Goal: Navigation & Orientation: Find specific page/section

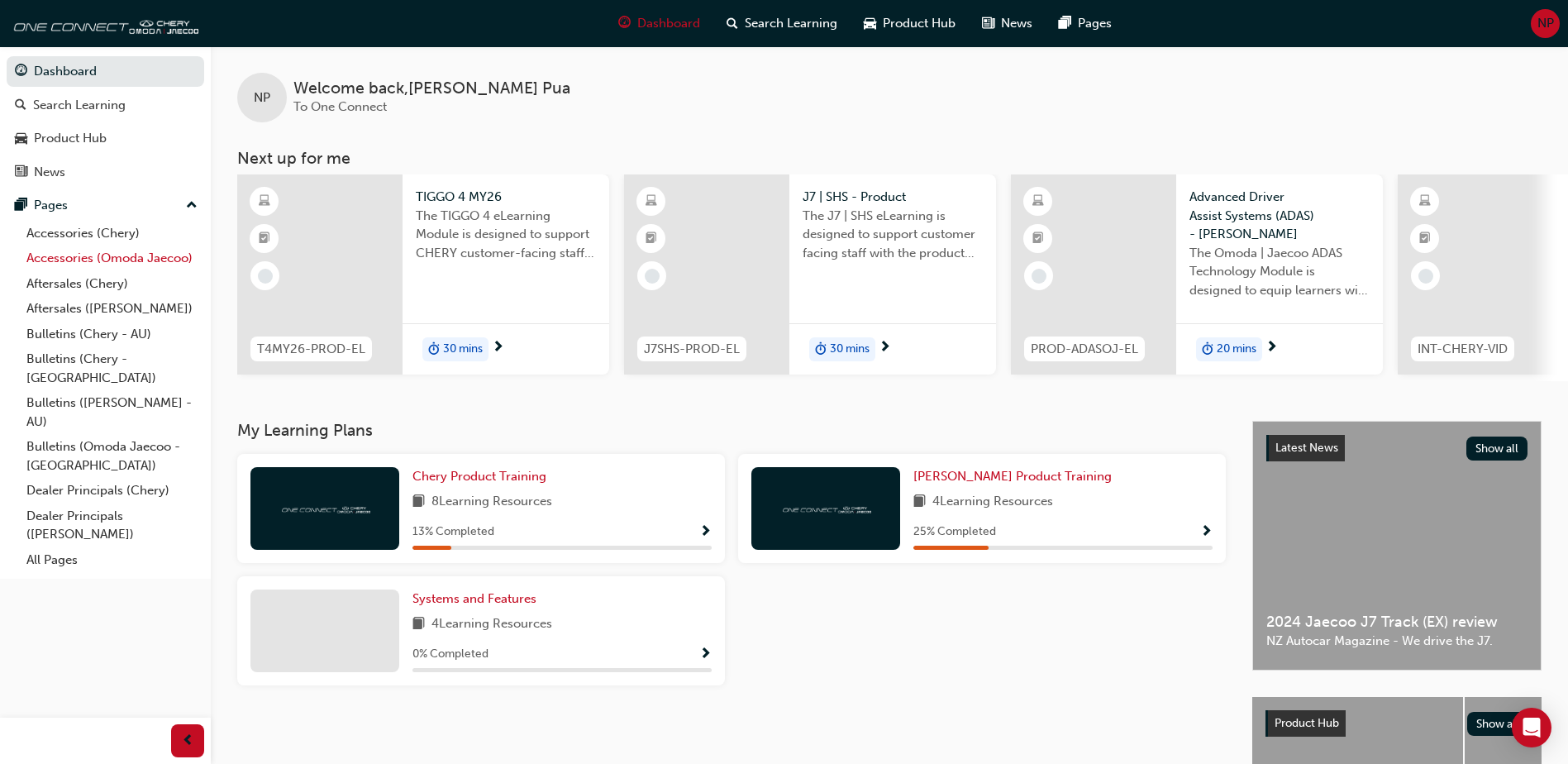
click at [126, 255] on link "Accessories (Omoda Jaecoo)" at bounding box center [111, 258] width 184 height 26
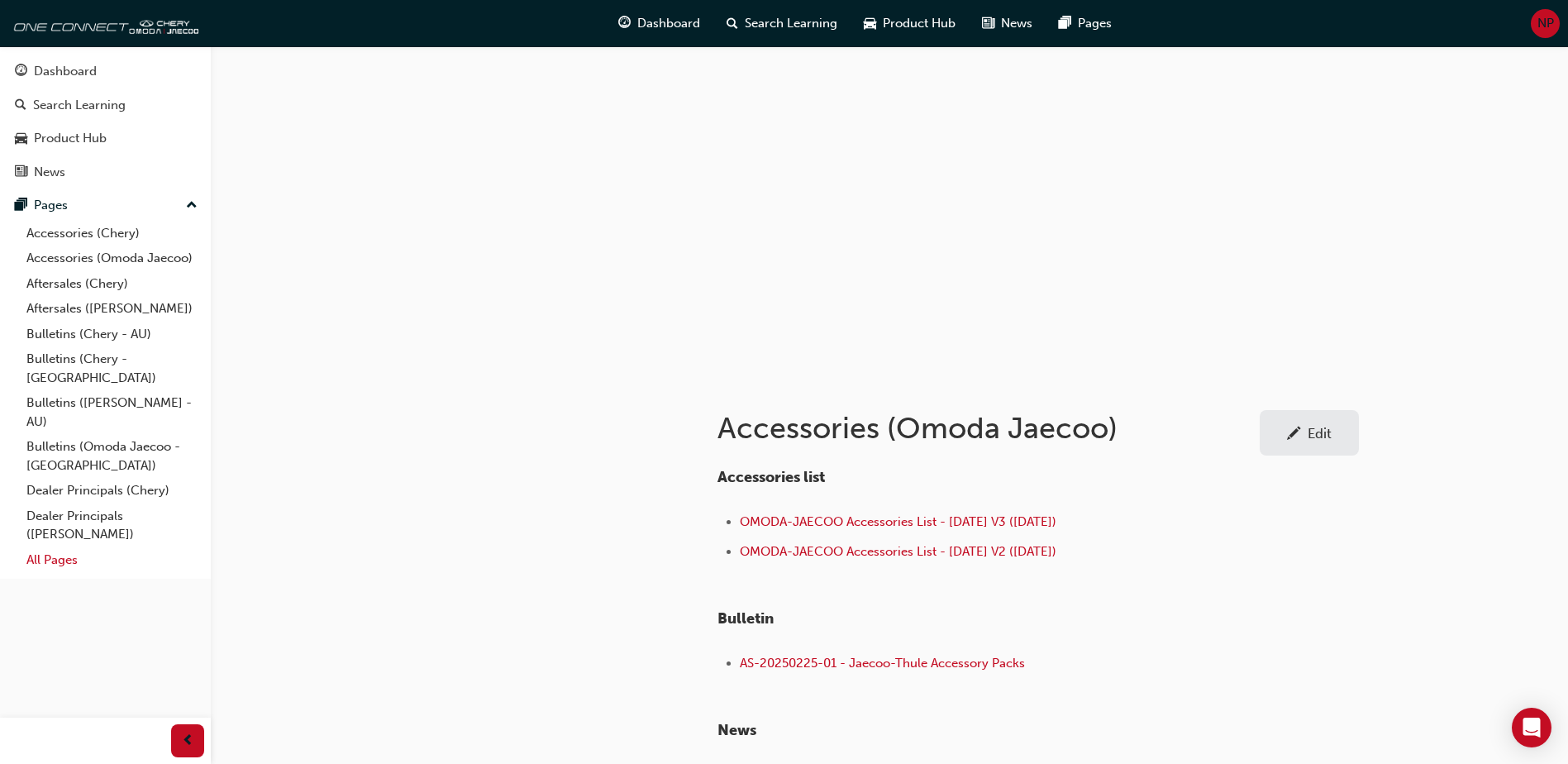
click at [60, 547] on link "All Pages" at bounding box center [111, 560] width 184 height 26
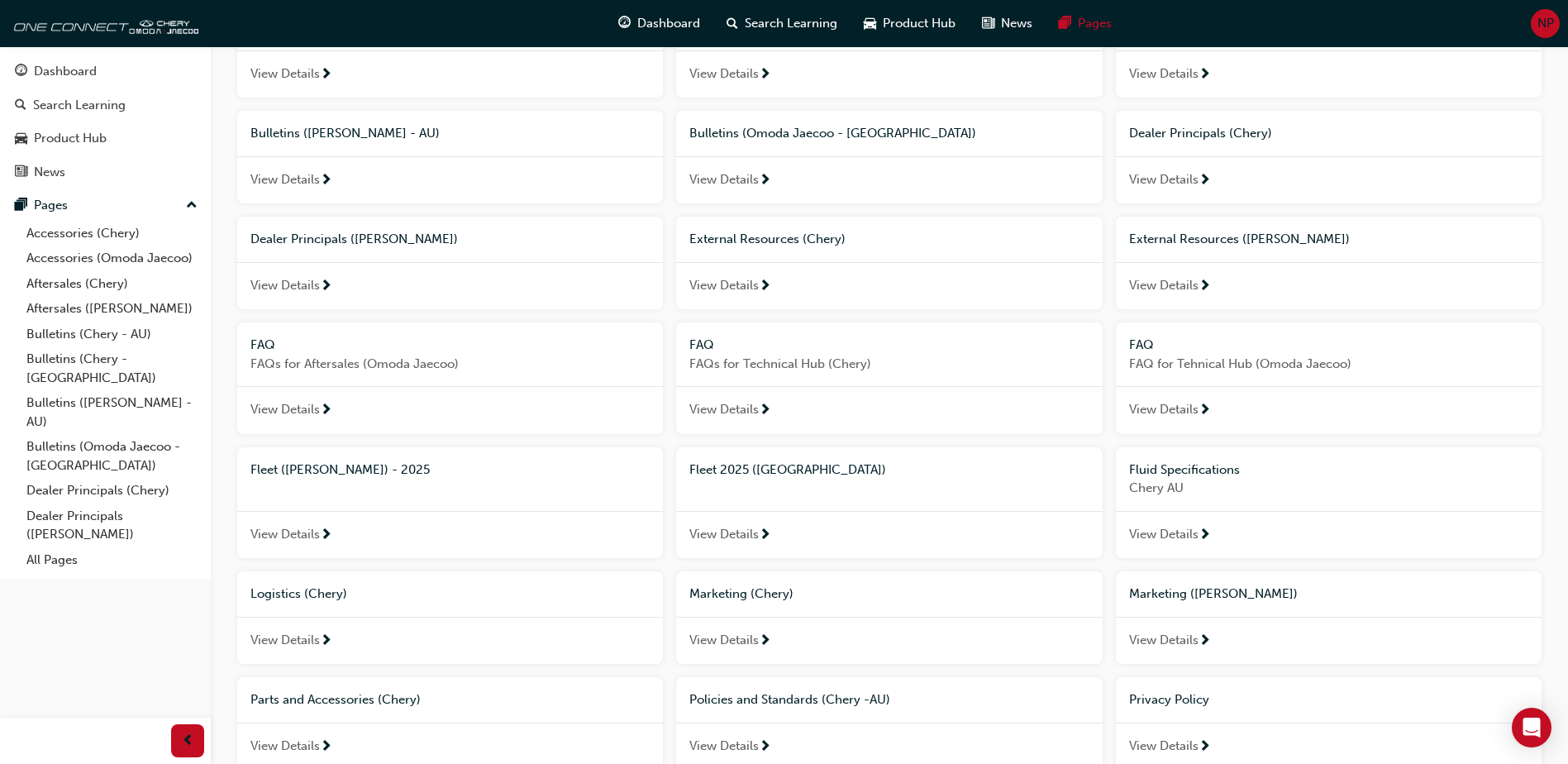
scroll to position [407, 0]
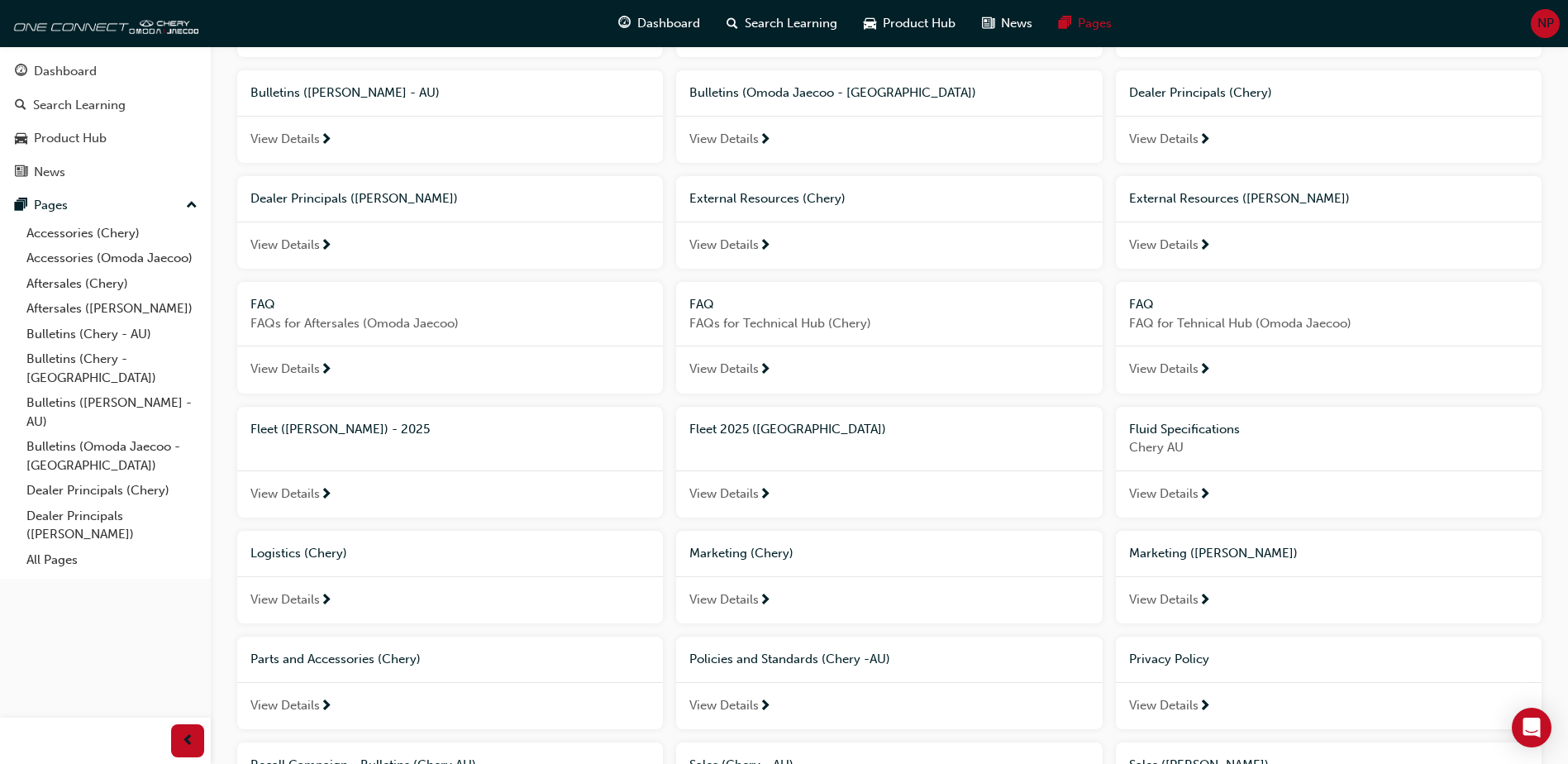
click at [708, 241] on span "View Details" at bounding box center [724, 245] width 69 height 19
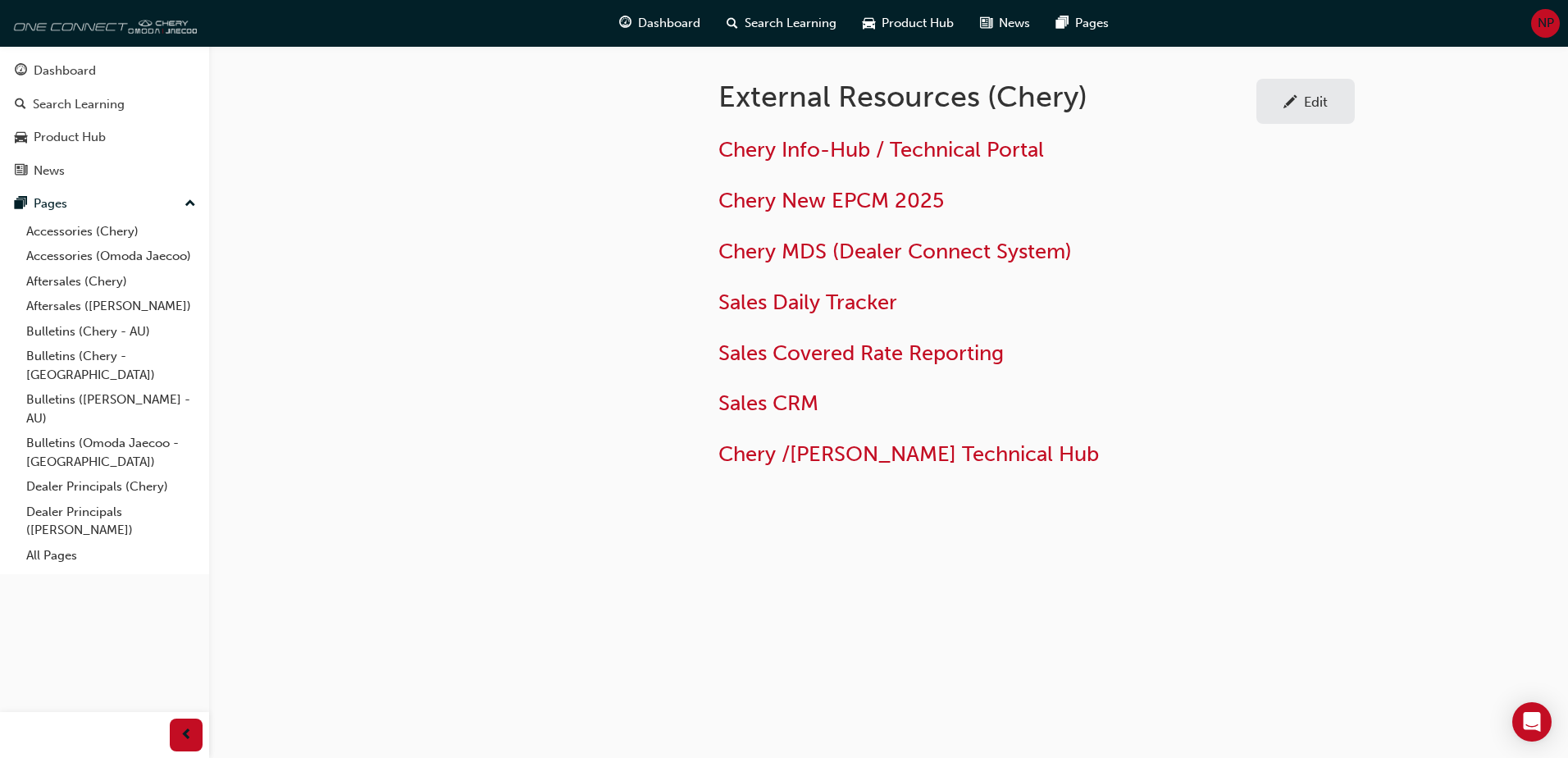
click at [93, 25] on img at bounding box center [103, 23] width 189 height 33
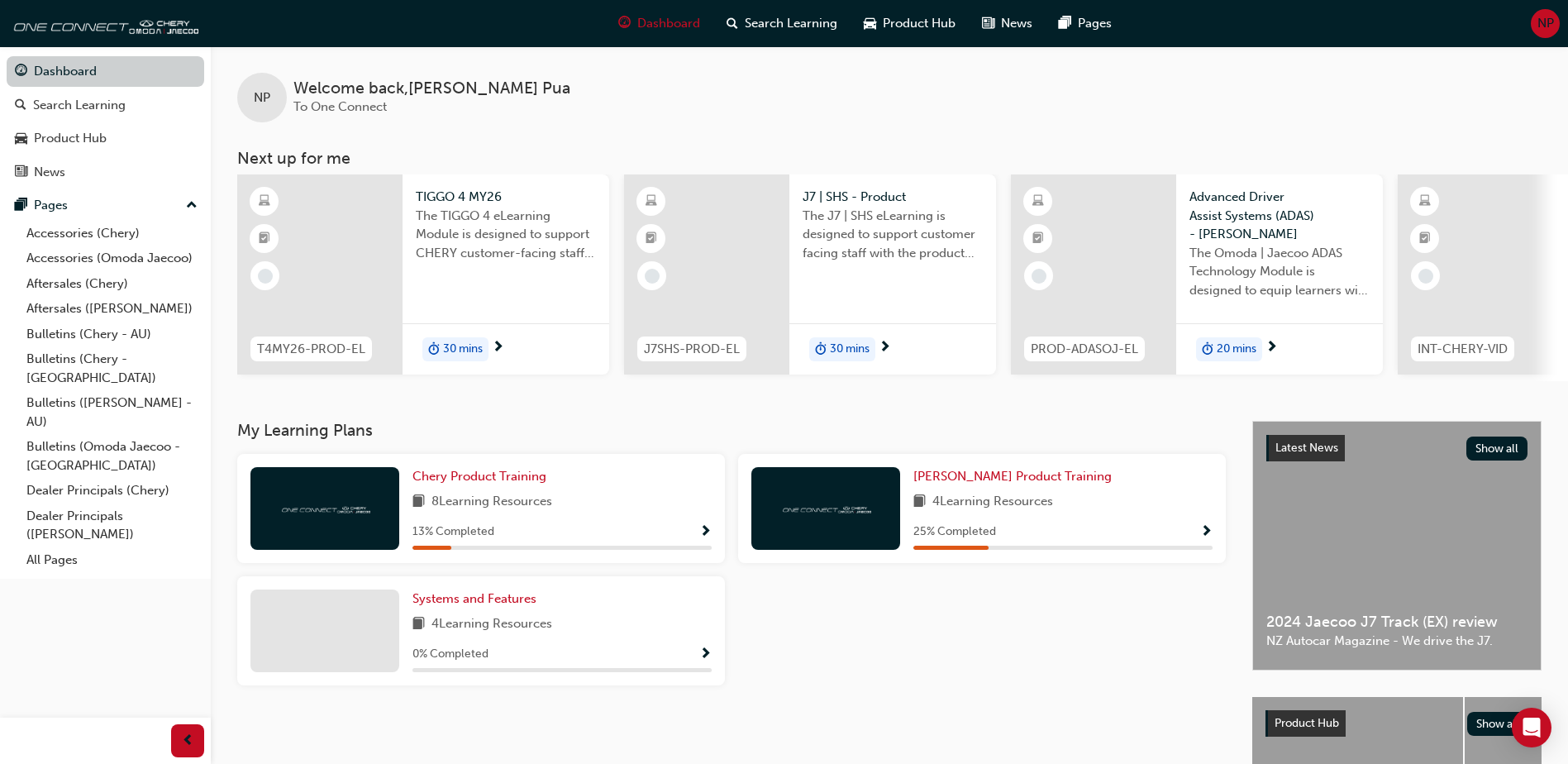
click at [78, 73] on link "Dashboard" at bounding box center [105, 71] width 198 height 30
click at [63, 547] on link "All Pages" at bounding box center [111, 560] width 184 height 26
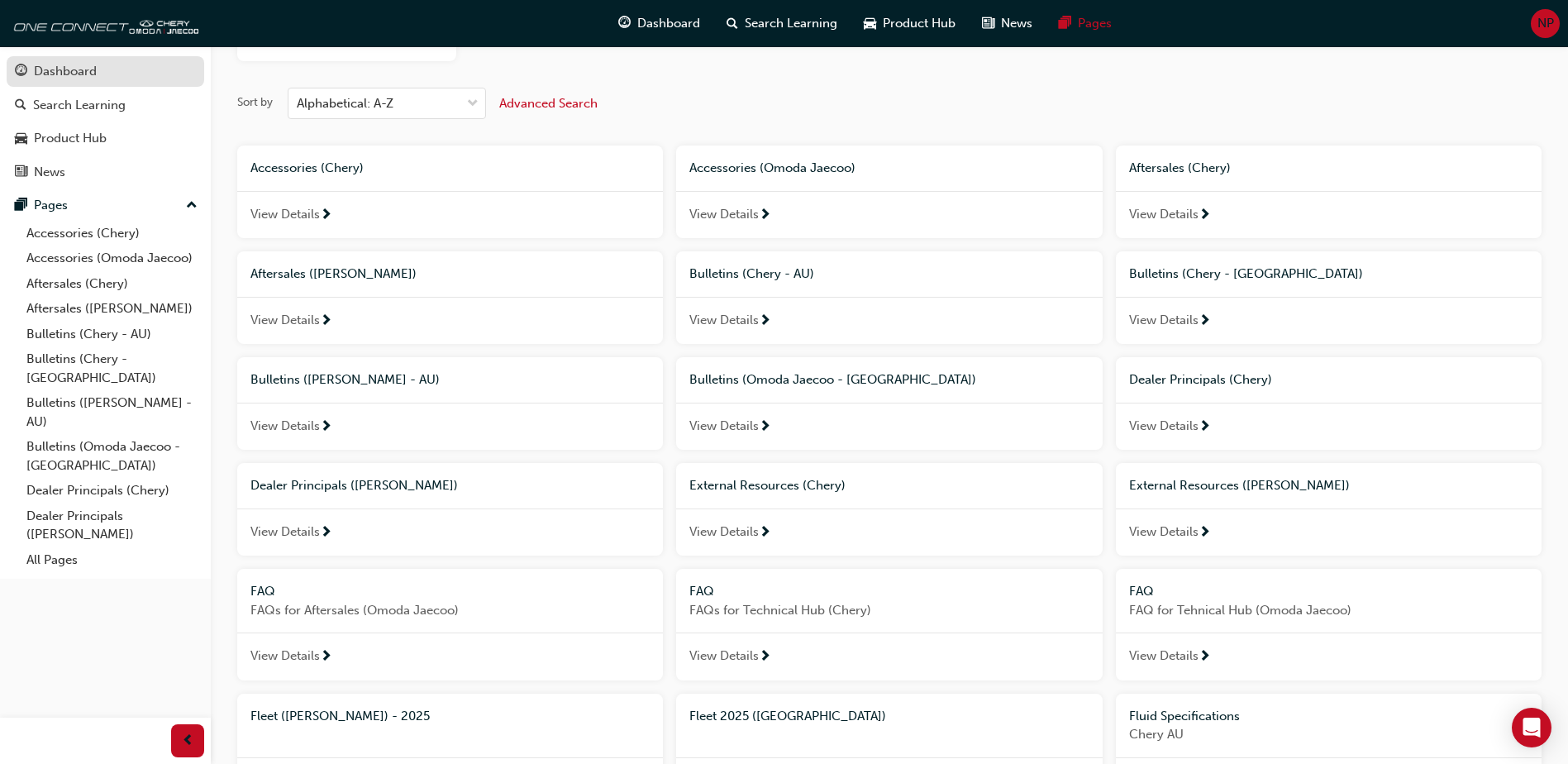
scroll to position [76, 0]
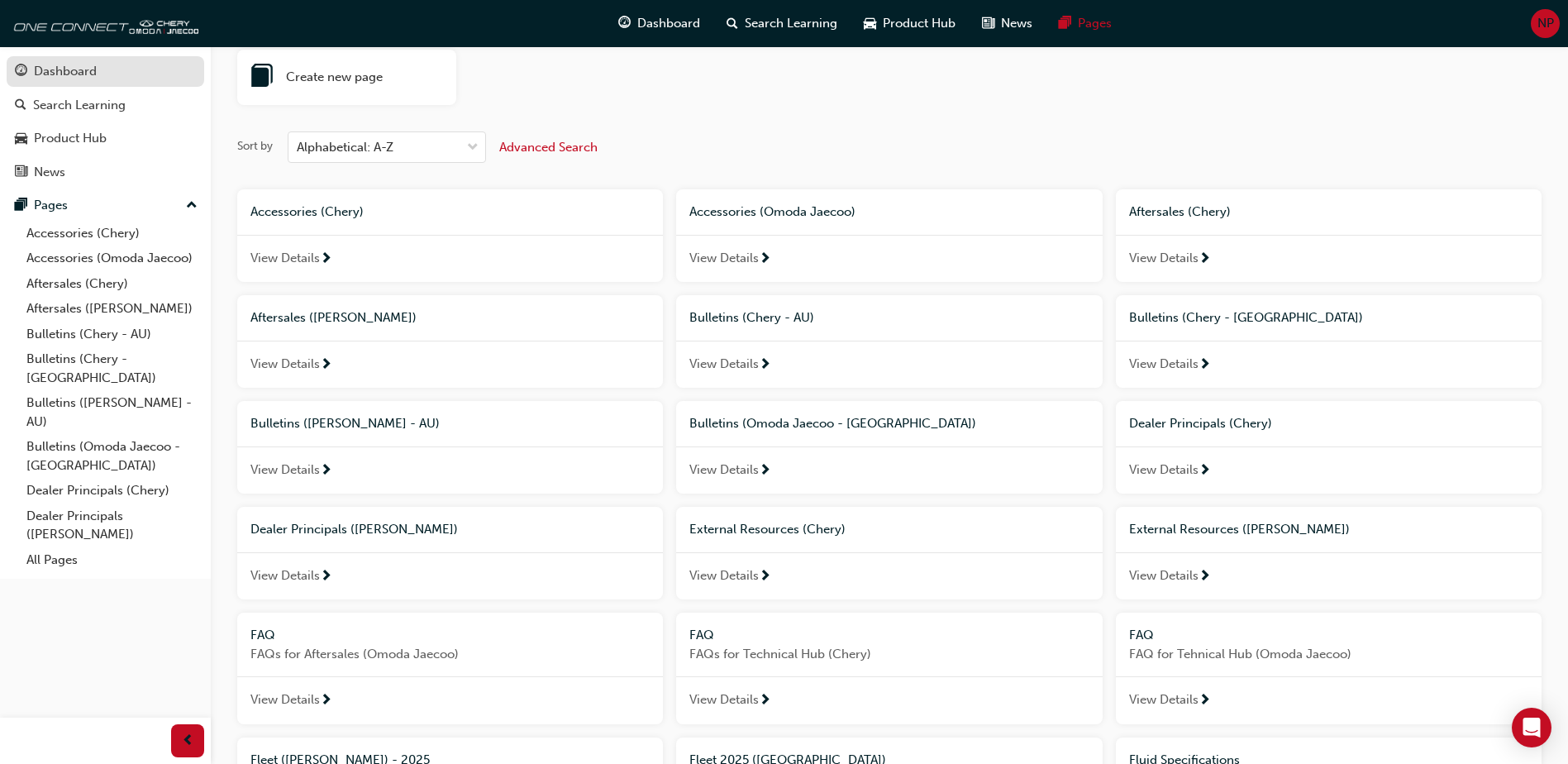
click at [80, 69] on div "Dashboard" at bounding box center [65, 72] width 63 height 19
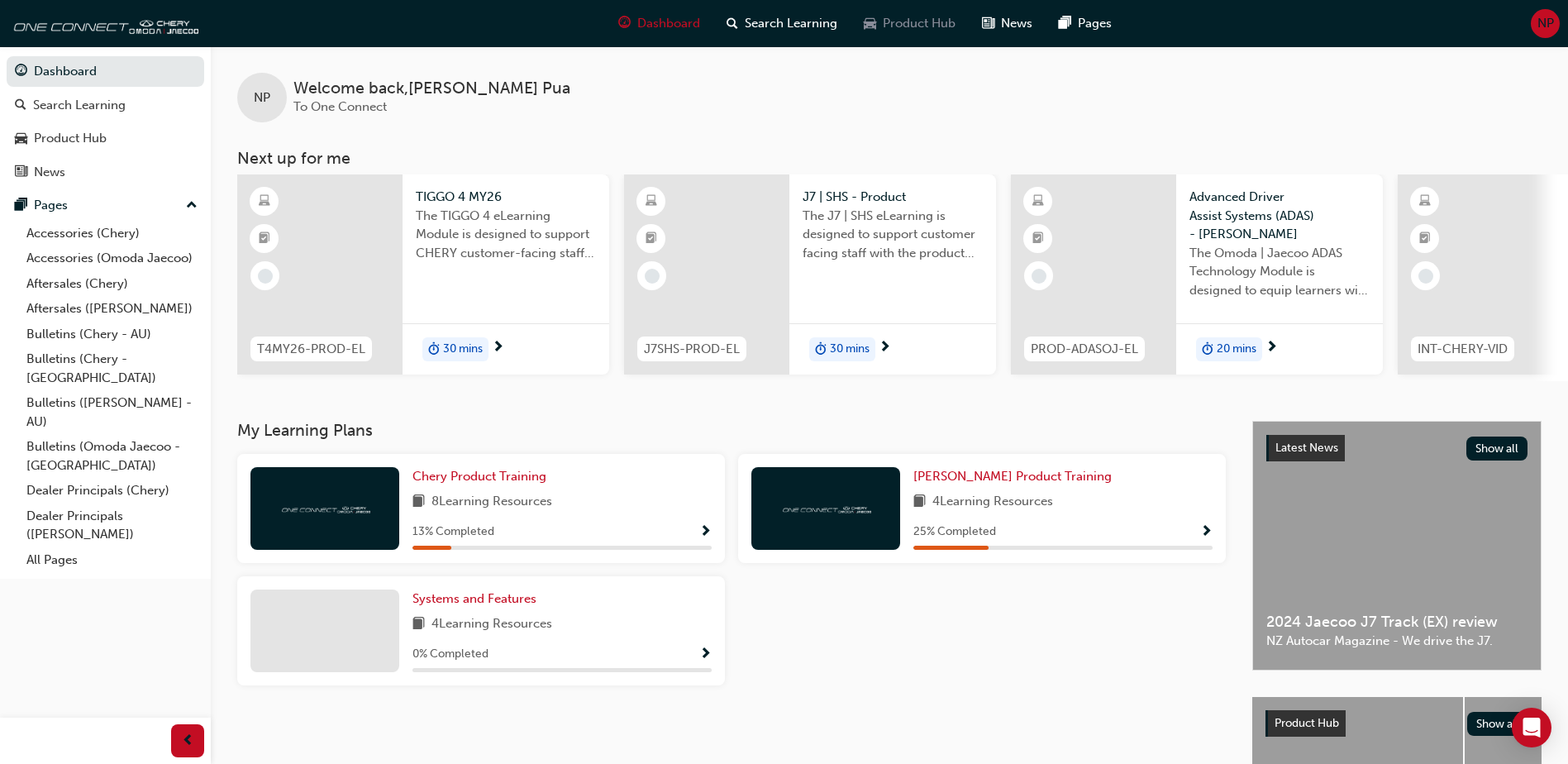
click at [886, 26] on span "Product Hub" at bounding box center [919, 23] width 73 height 19
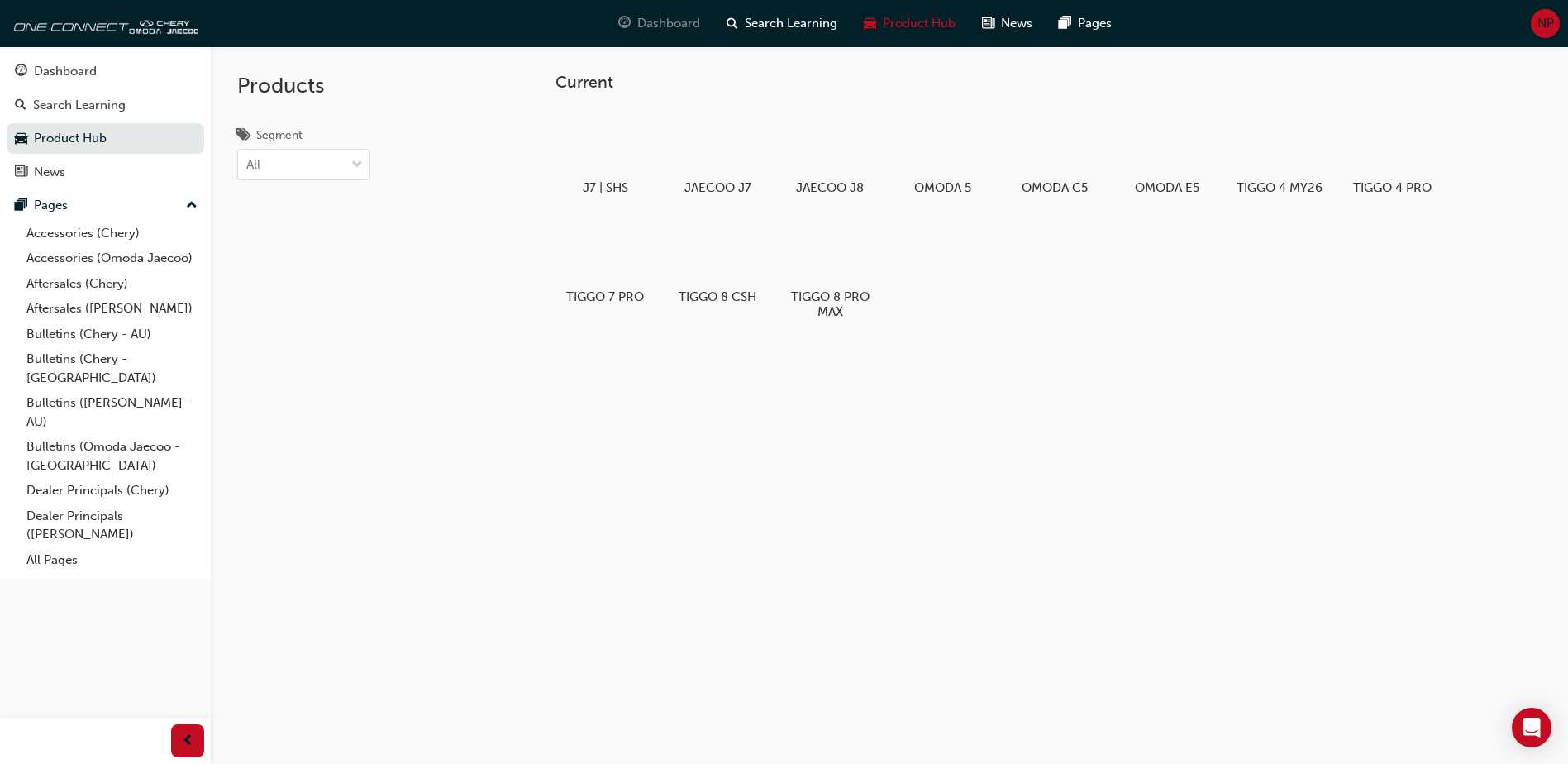
click at [700, 22] on div "Dashboard" at bounding box center [658, 23] width 108 height 34
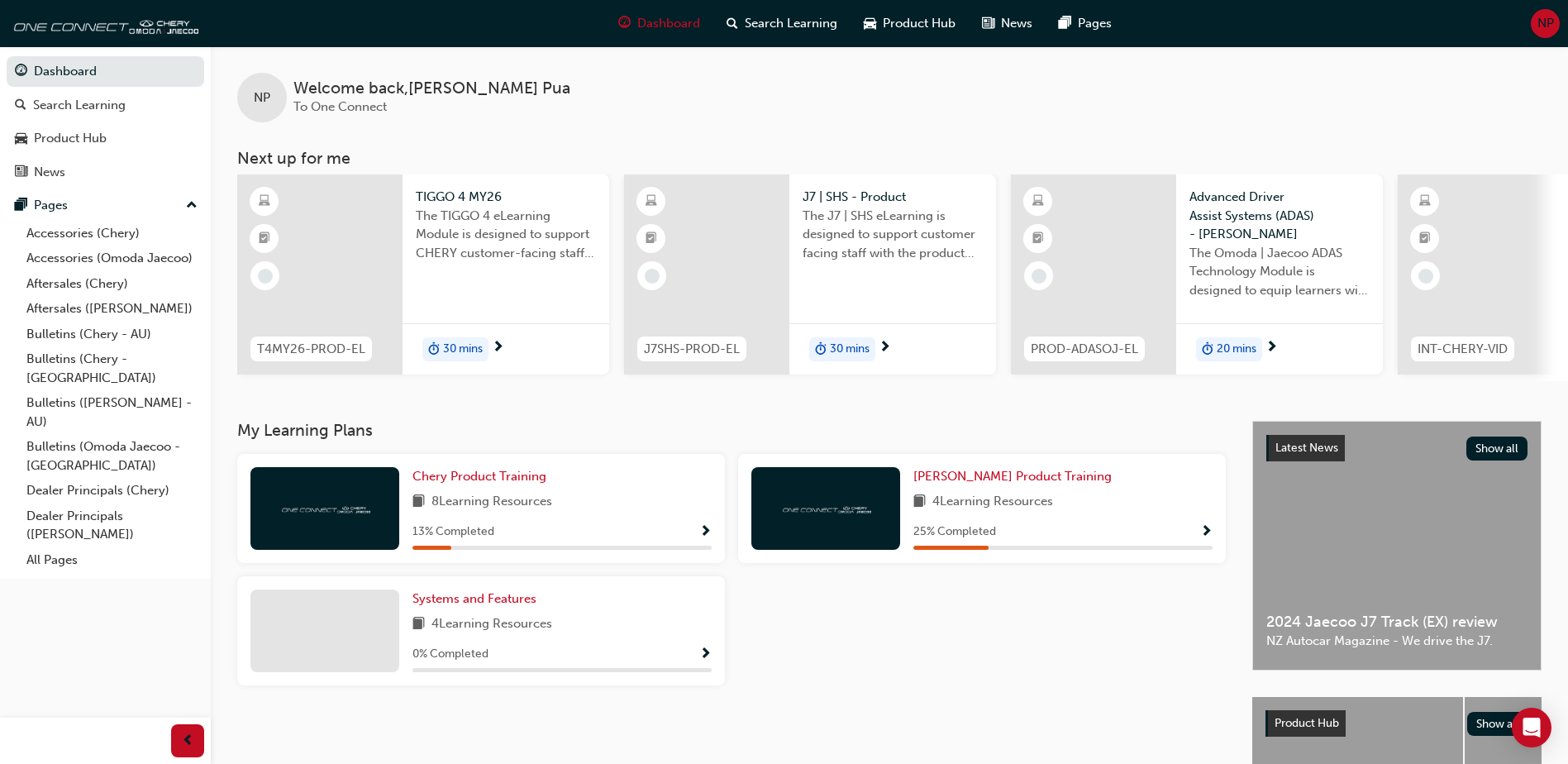
click at [1541, 22] on span "NP" at bounding box center [1546, 23] width 16 height 19
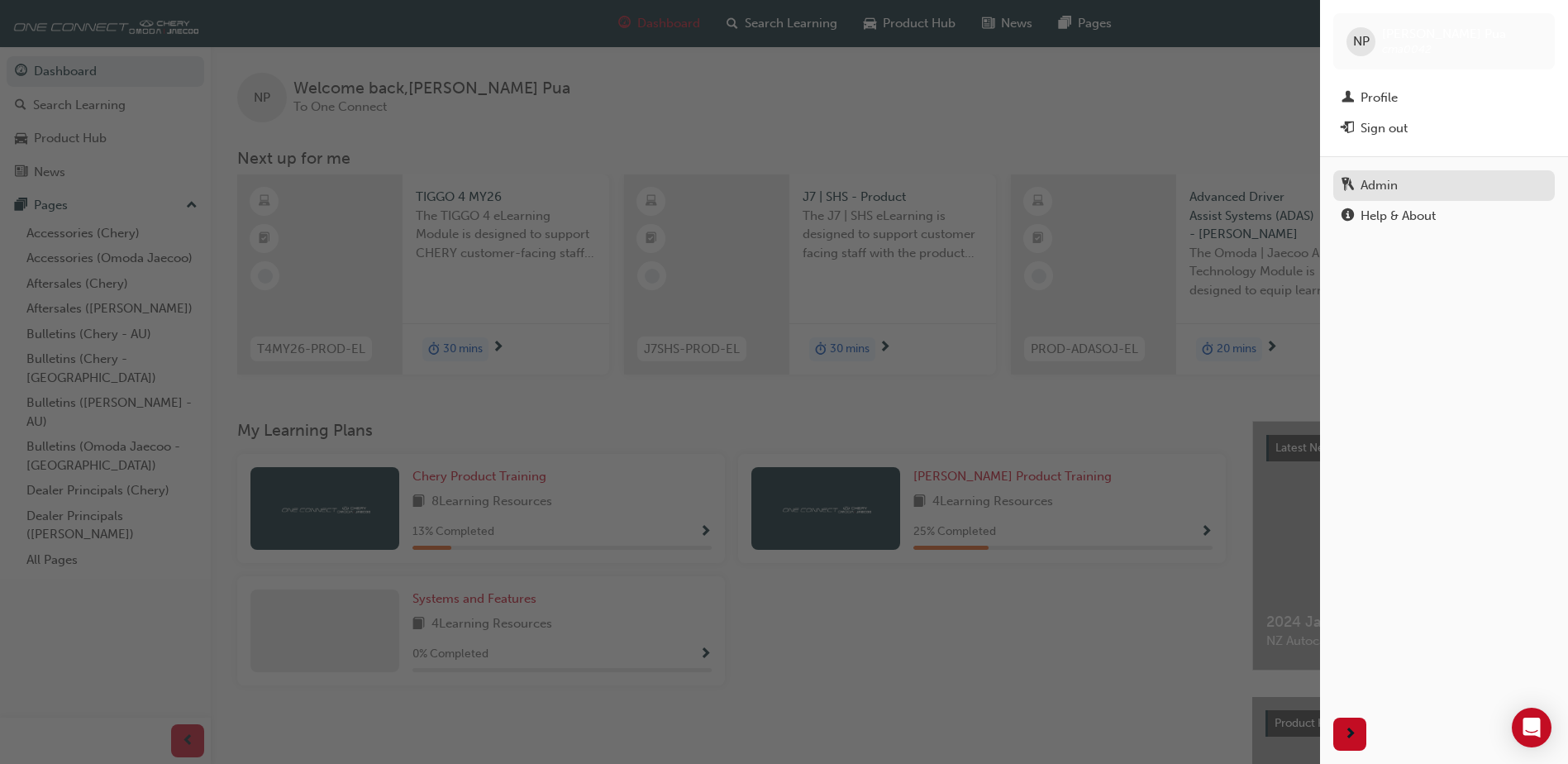
click at [1370, 182] on div "Admin" at bounding box center [1379, 186] width 37 height 19
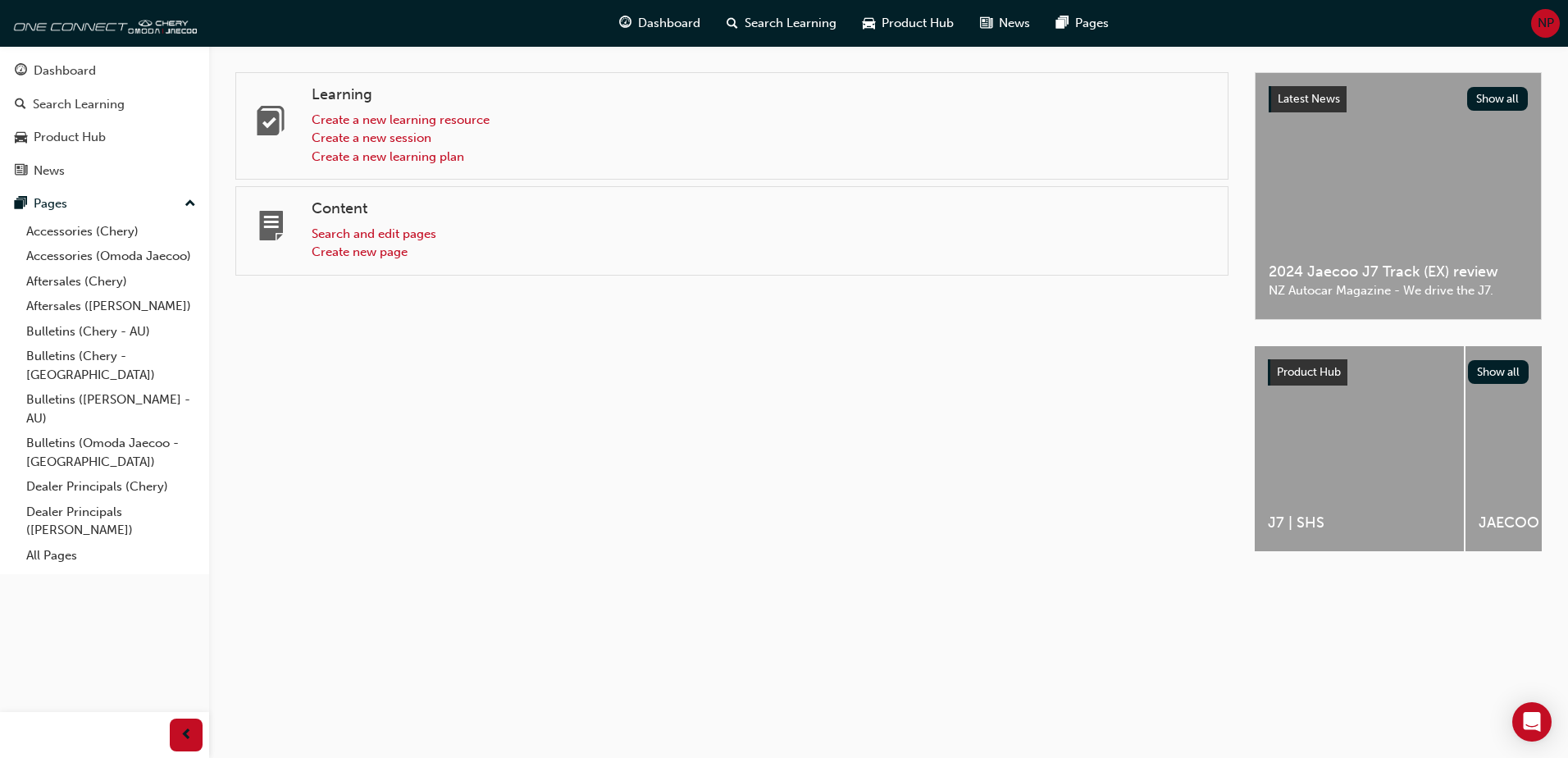
click at [1545, 18] on span "NP" at bounding box center [1546, 23] width 16 height 19
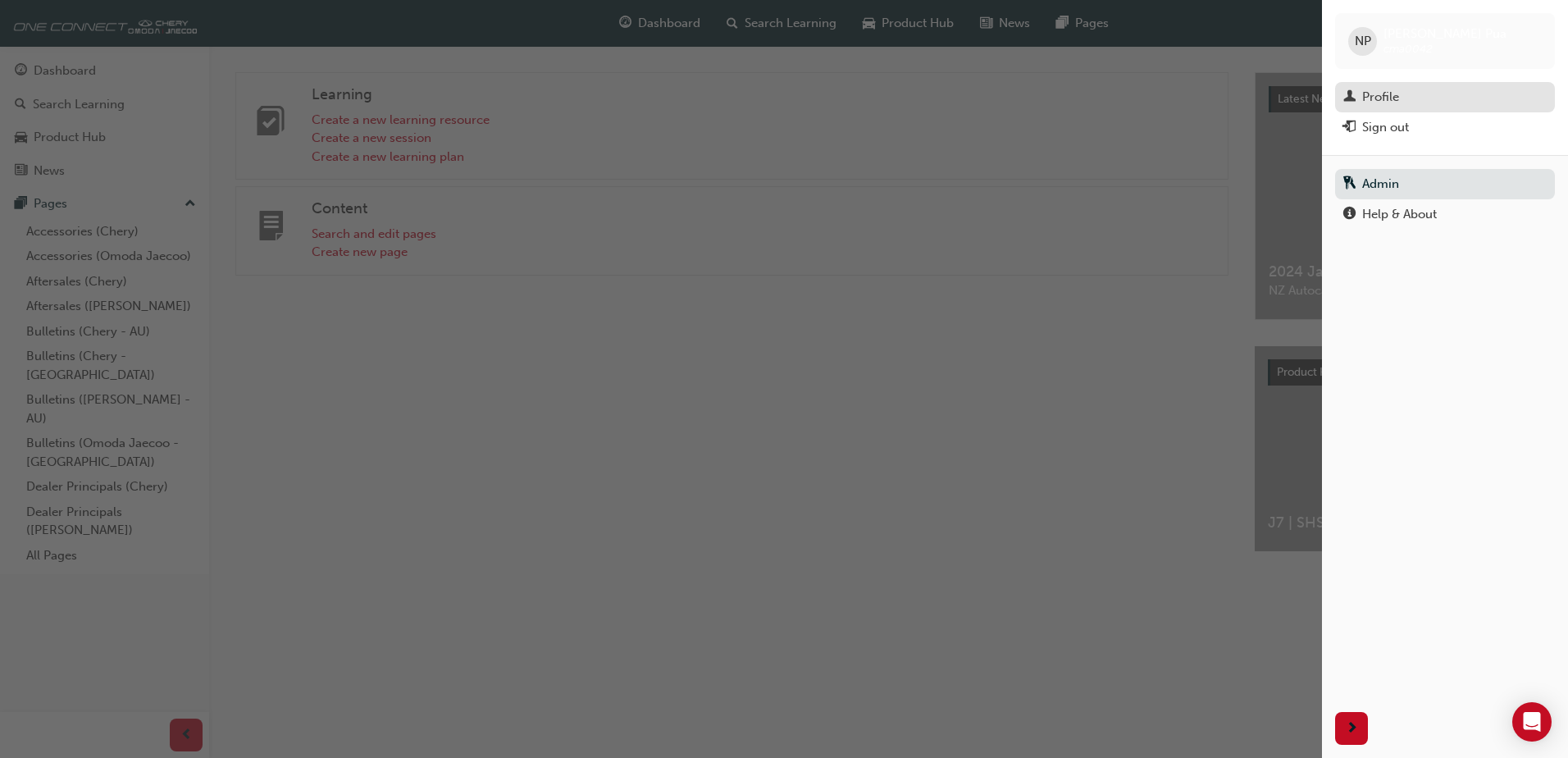
click at [1379, 92] on div "Profile" at bounding box center [1380, 97] width 37 height 19
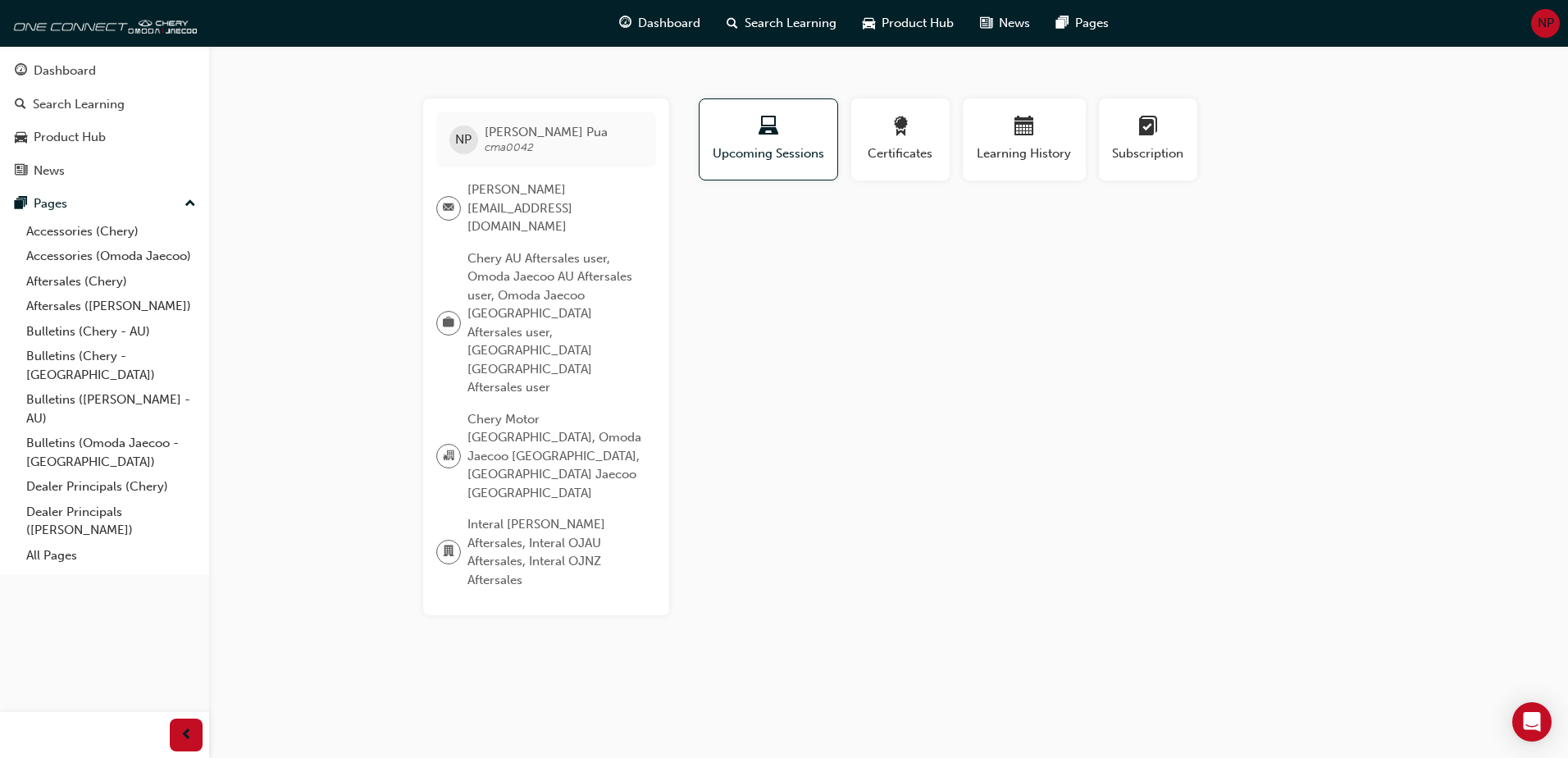
click at [1538, 31] on span "NP" at bounding box center [1546, 23] width 16 height 19
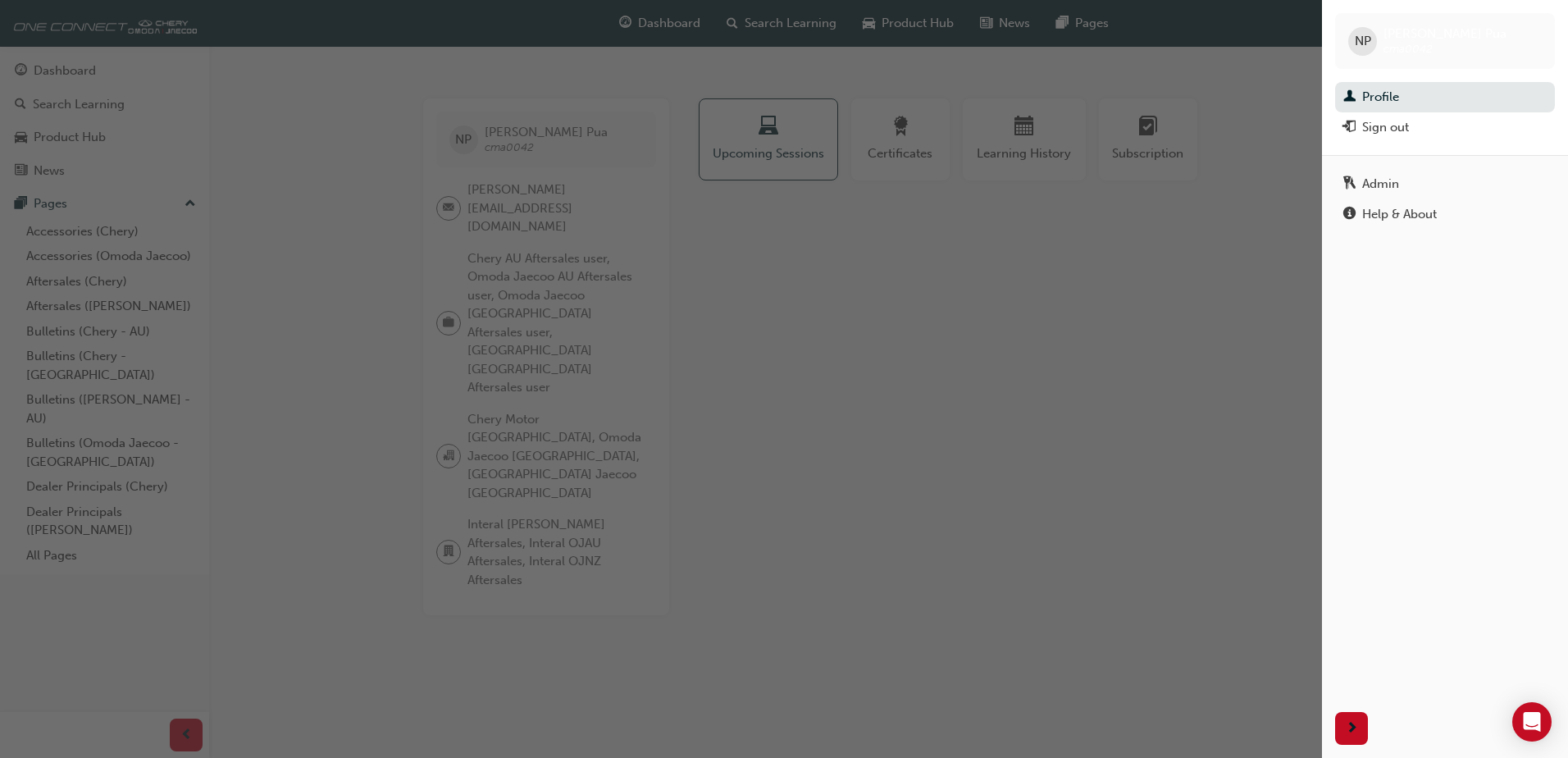
click at [1360, 42] on span "NP" at bounding box center [1363, 41] width 16 height 19
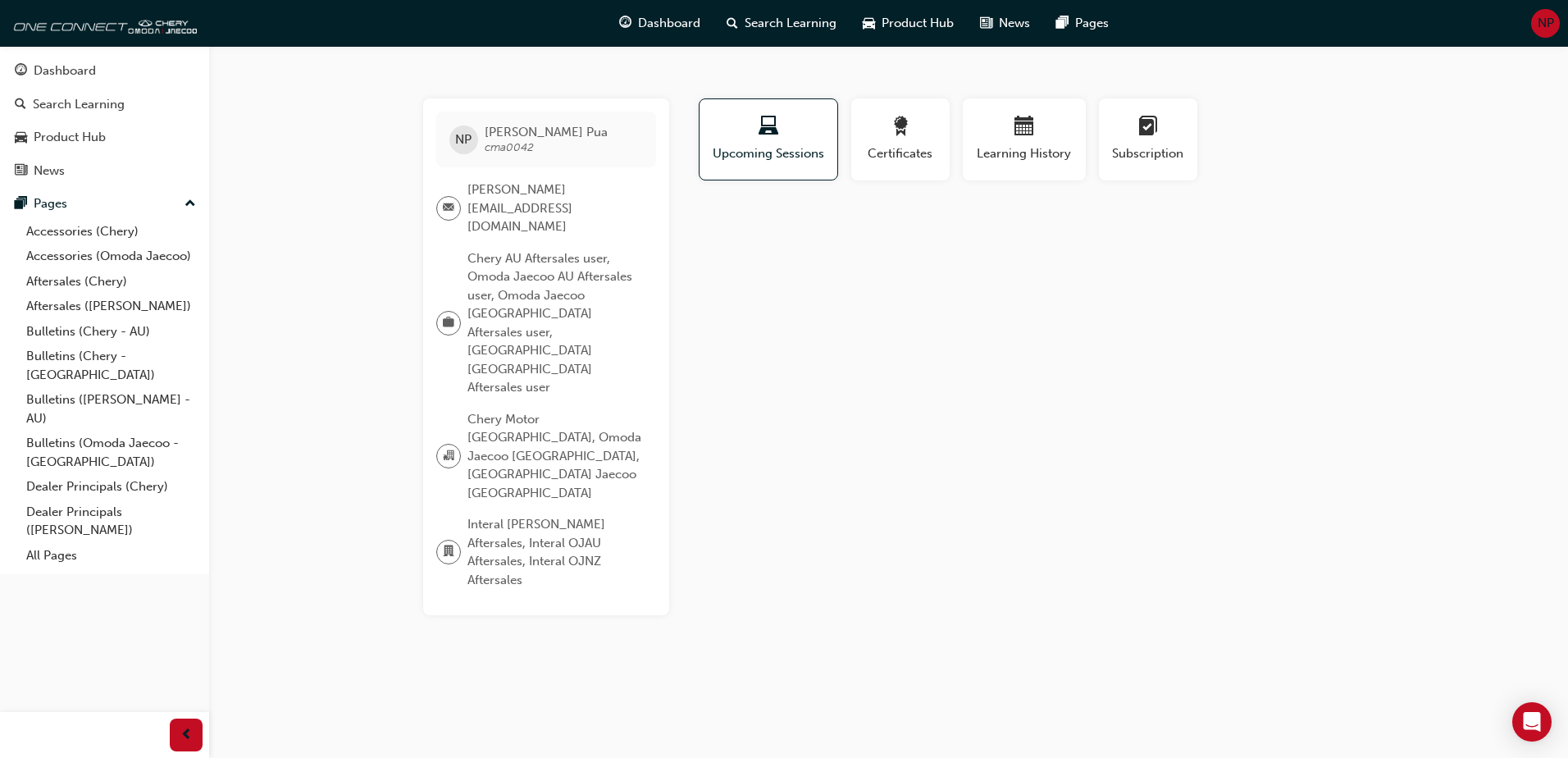
click at [1538, 22] on span "NP" at bounding box center [1546, 23] width 16 height 19
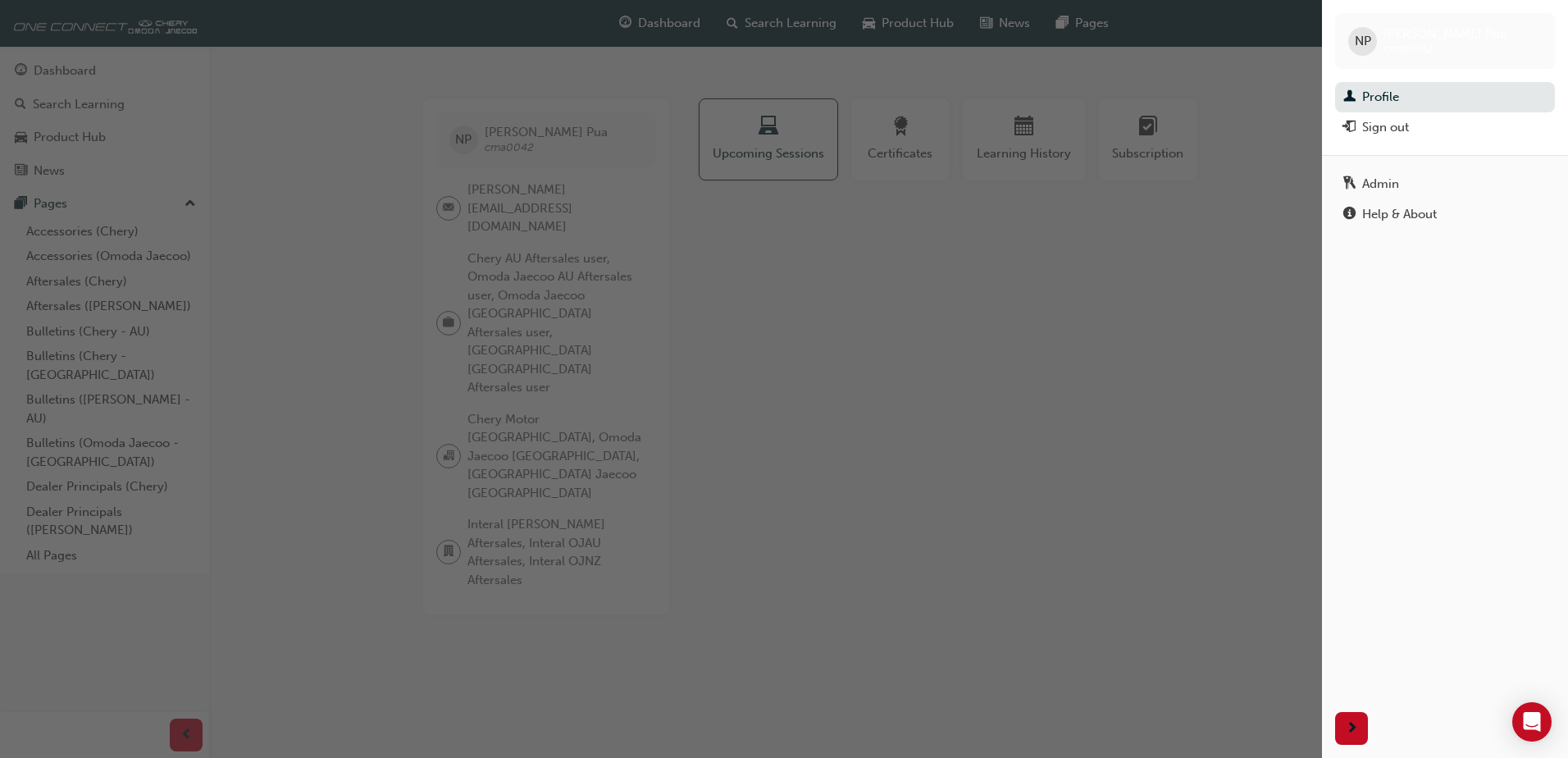
click at [54, 65] on div "button" at bounding box center [661, 379] width 1322 height 758
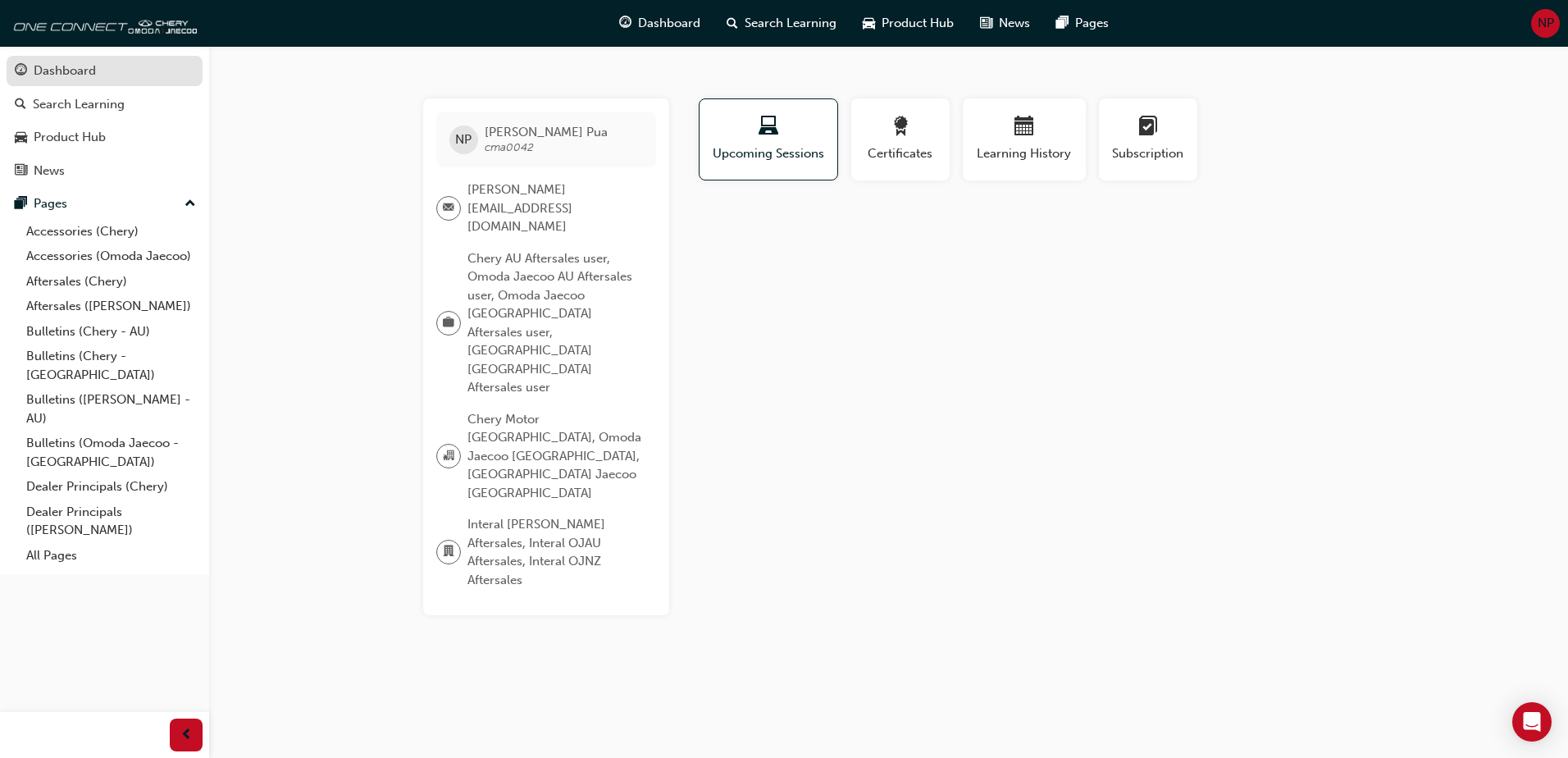
click at [53, 67] on div "Dashboard" at bounding box center [64, 71] width 63 height 19
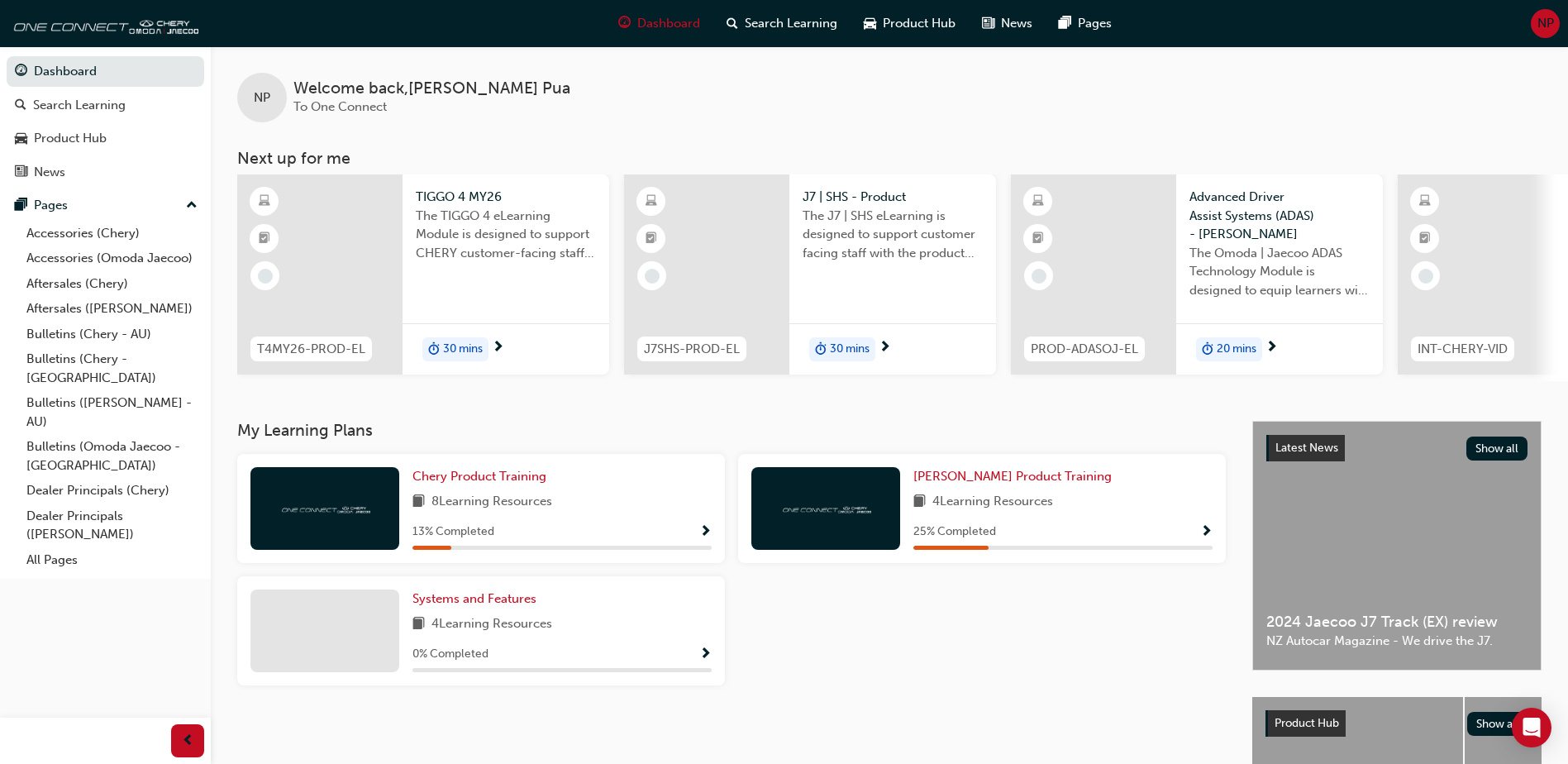
click at [877, 106] on div "NP Welcome back , [PERSON_NAME] To One Connect" at bounding box center [889, 85] width 1357 height 76
